Goal: Task Accomplishment & Management: Use online tool/utility

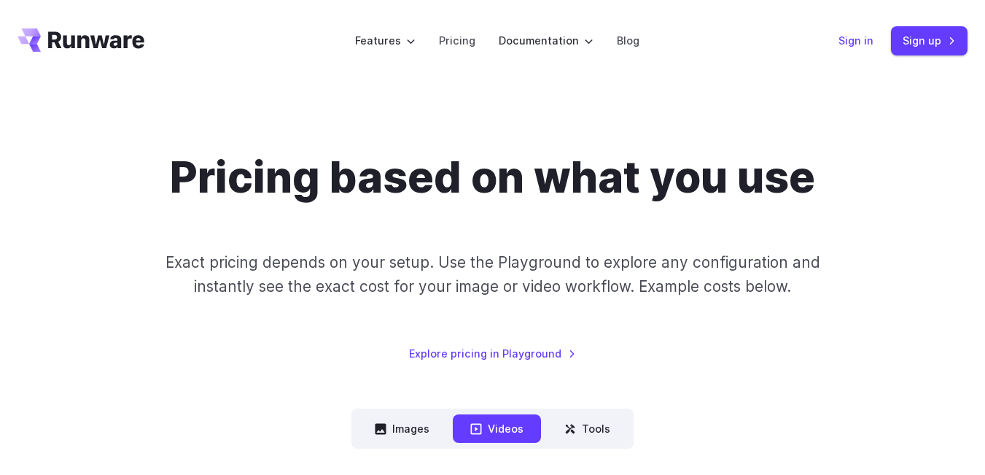
click at [864, 42] on link "Sign in" at bounding box center [856, 40] width 35 height 17
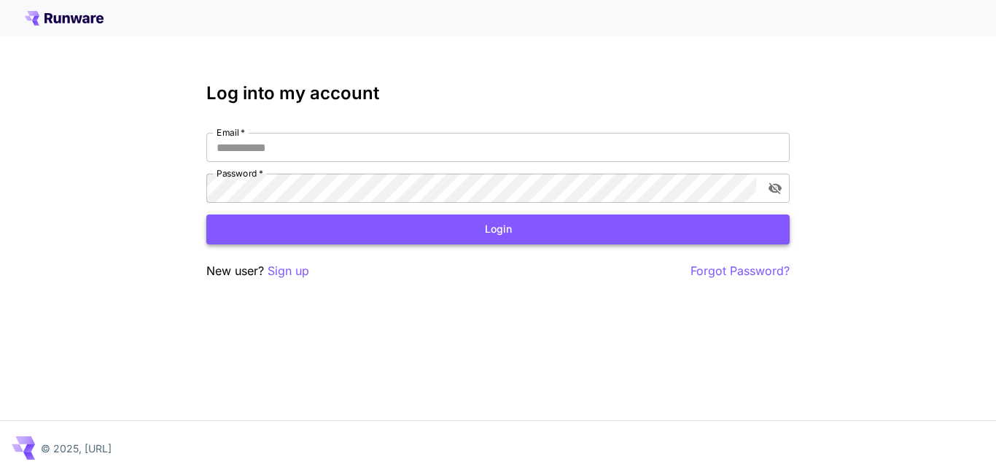
type input "**********"
click at [403, 236] on button "Login" at bounding box center [498, 229] width 584 height 30
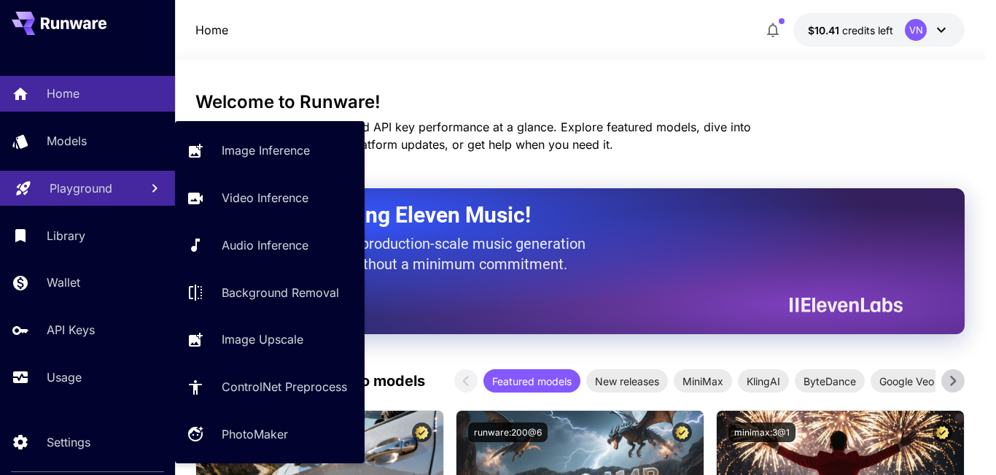
click at [80, 190] on p "Playground" at bounding box center [81, 188] width 63 height 18
